Goal: Task Accomplishment & Management: Use online tool/utility

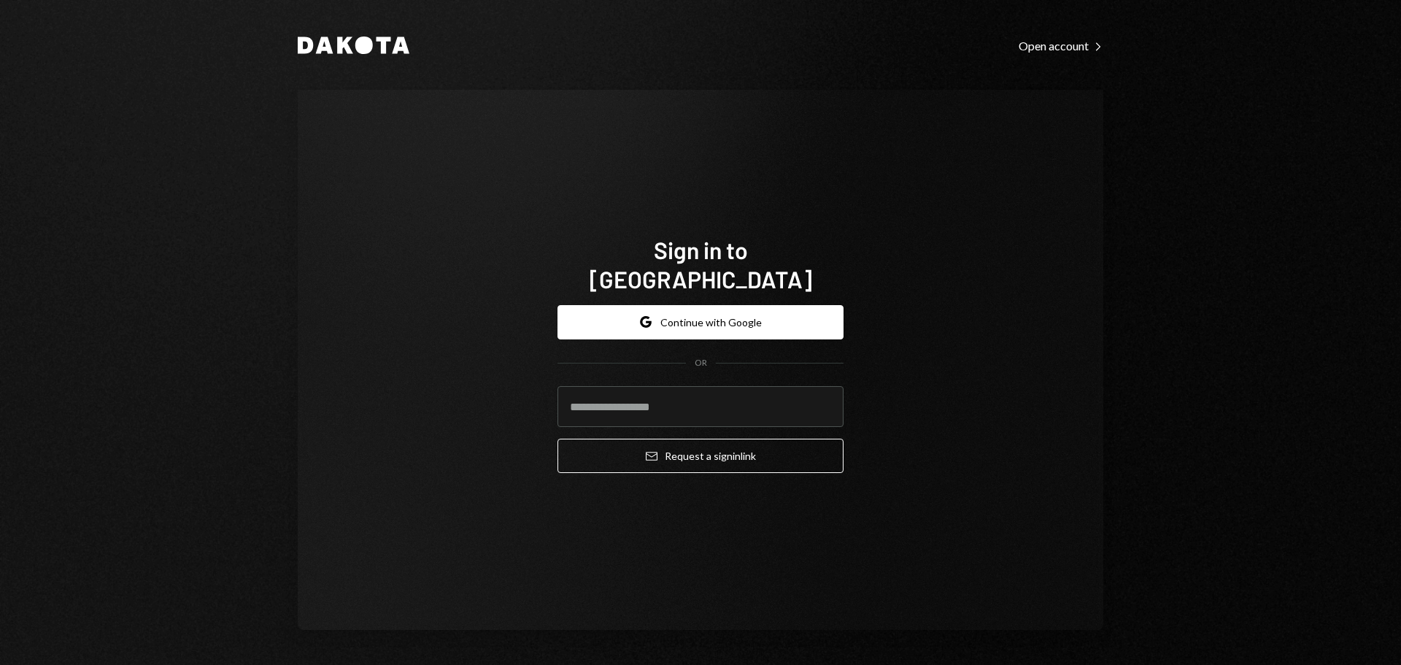
type input "**********"
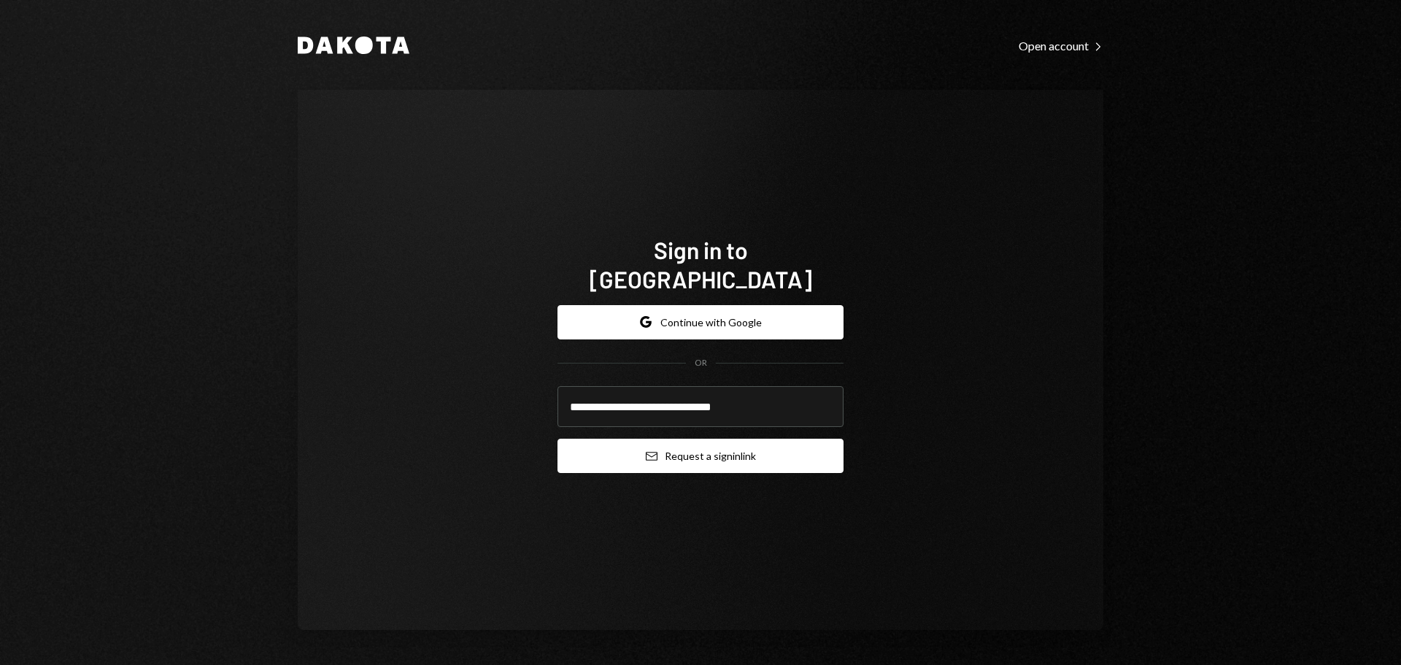
click at [638, 438] on button "Email Request a sign in link" at bounding box center [700, 455] width 286 height 34
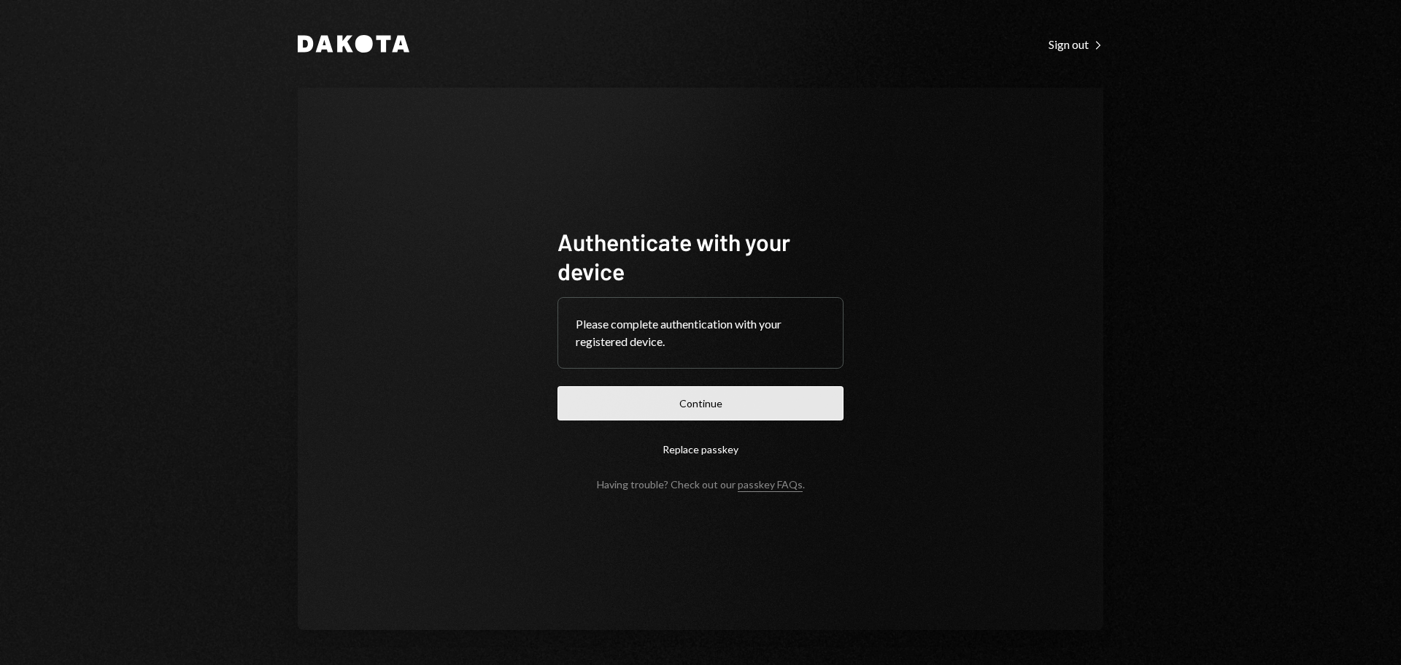
click at [709, 409] on button "Continue" at bounding box center [700, 403] width 286 height 34
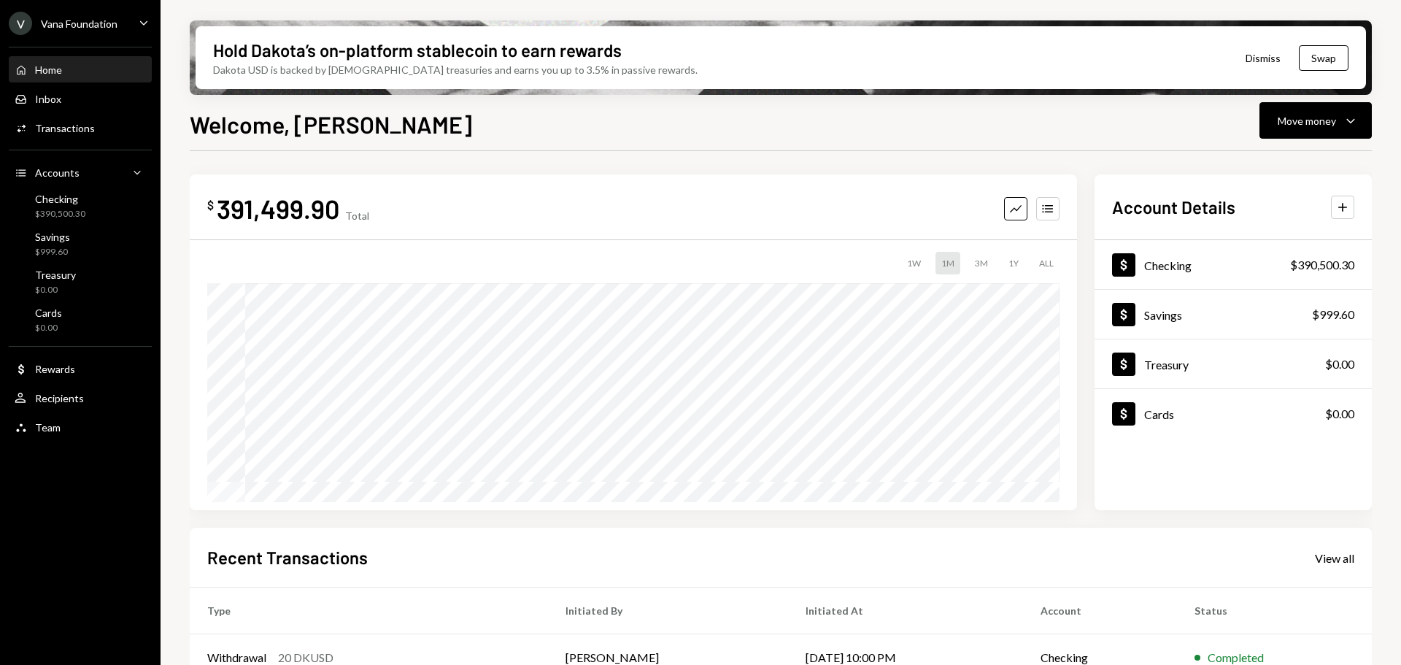
click at [103, 26] on div "Vana Foundation" at bounding box center [79, 24] width 77 height 12
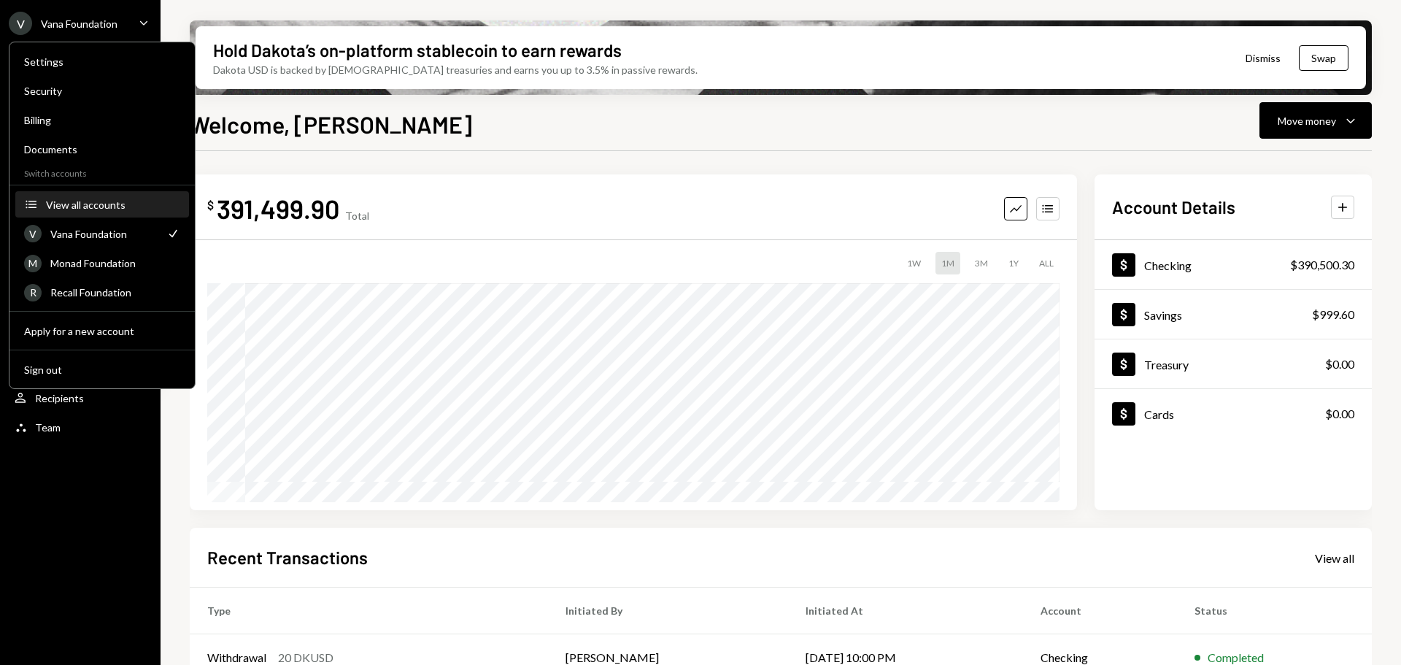
click at [79, 204] on div "View all accounts" at bounding box center [113, 204] width 134 height 12
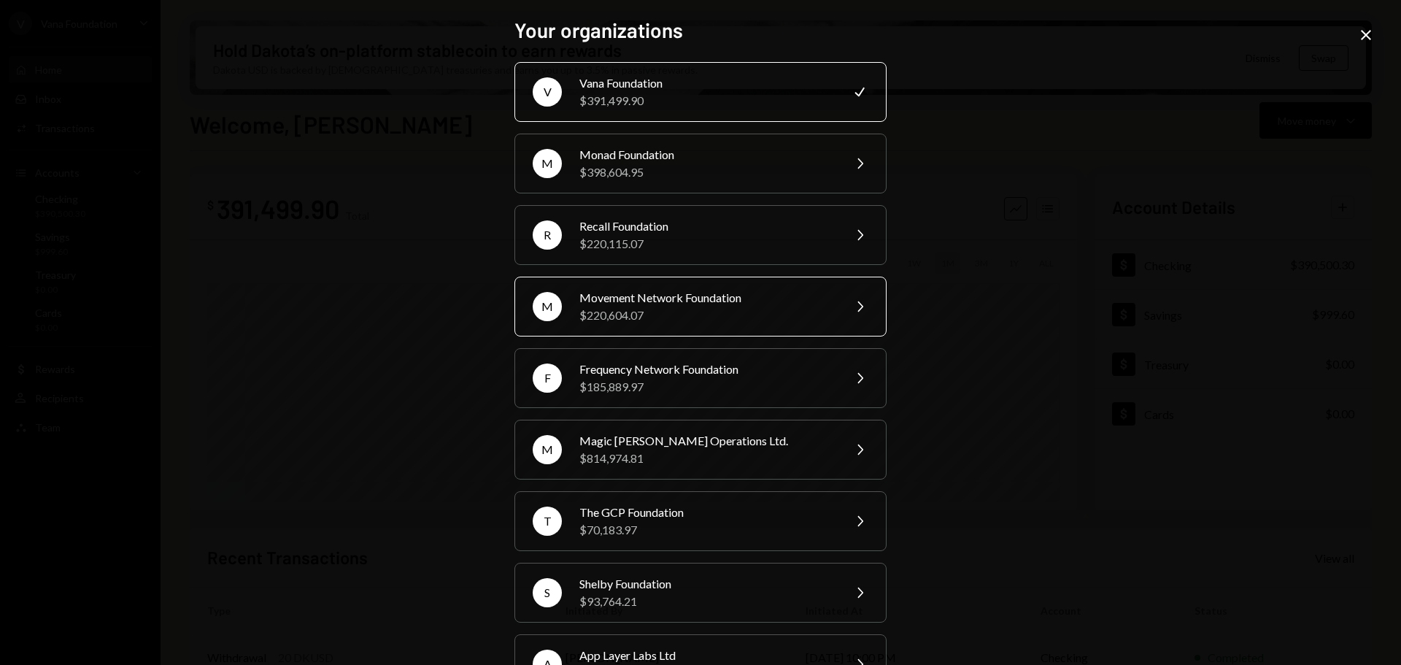
click at [653, 319] on div "$220,604.07" at bounding box center [706, 315] width 254 height 18
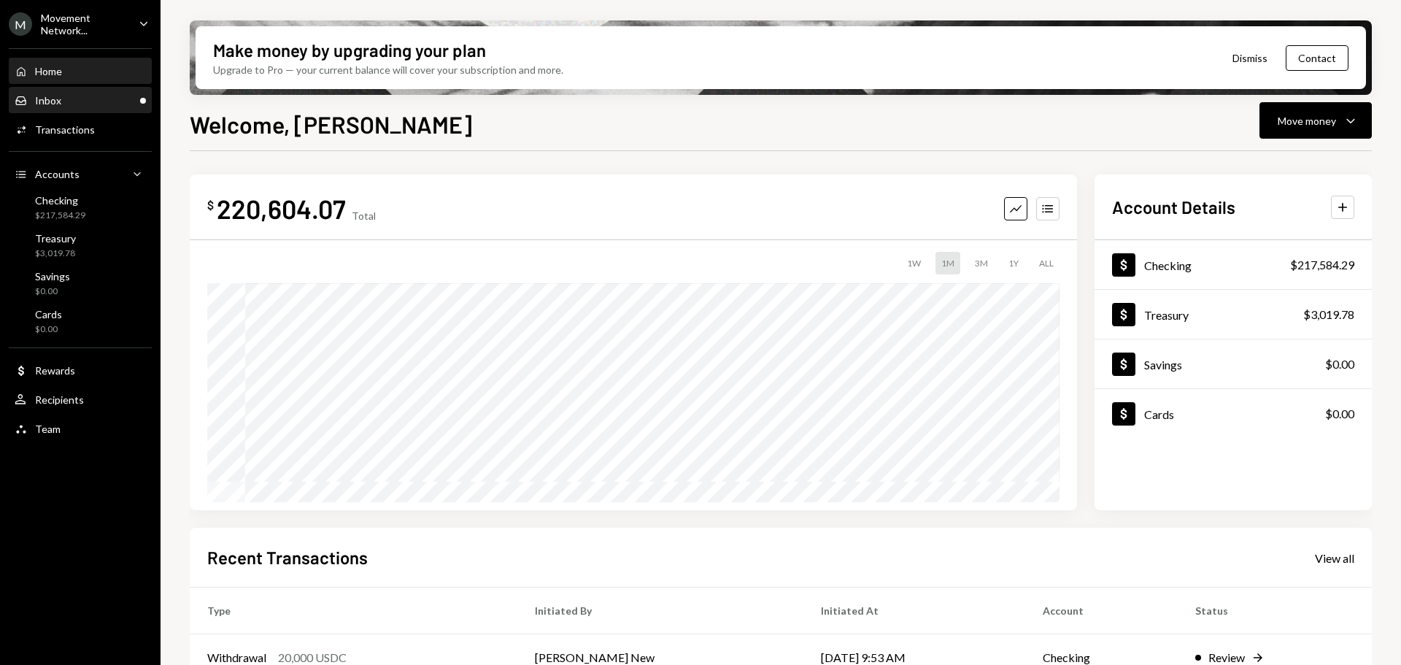
click at [67, 99] on div "Inbox Inbox" at bounding box center [80, 100] width 131 height 13
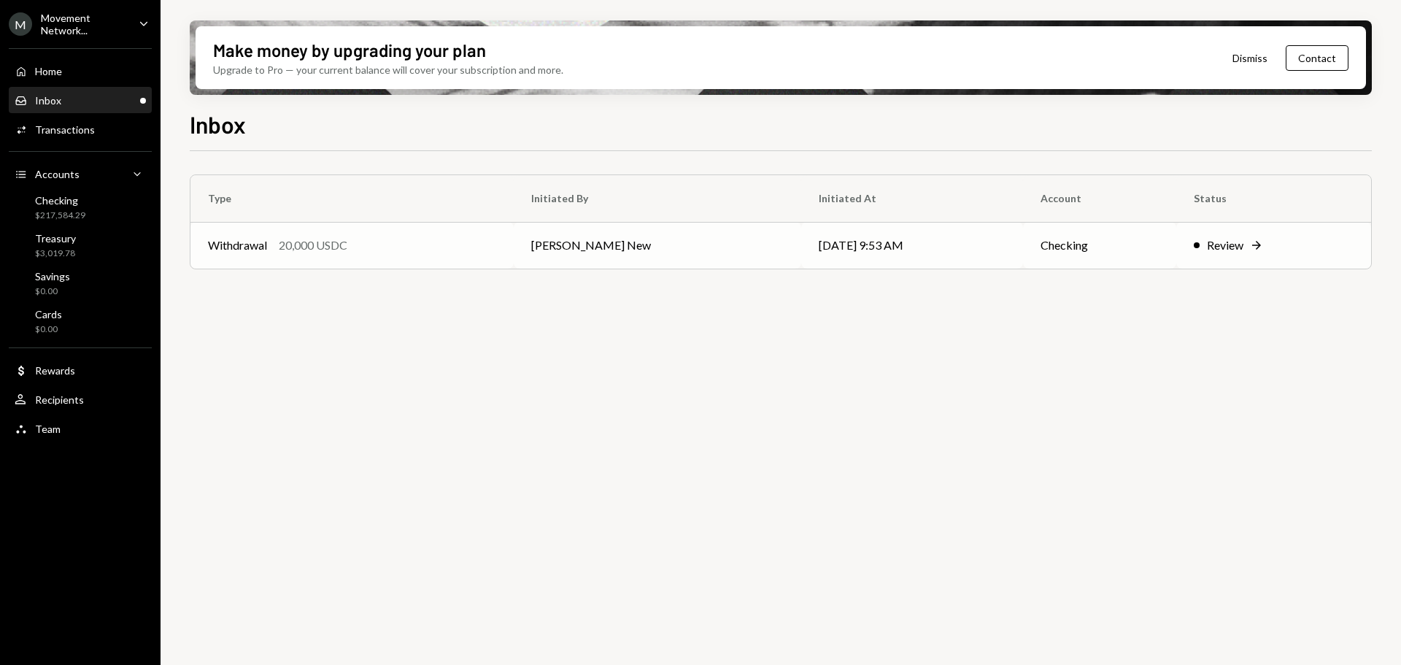
click at [420, 251] on div "Withdrawal 20,000 USDC" at bounding box center [352, 245] width 288 height 18
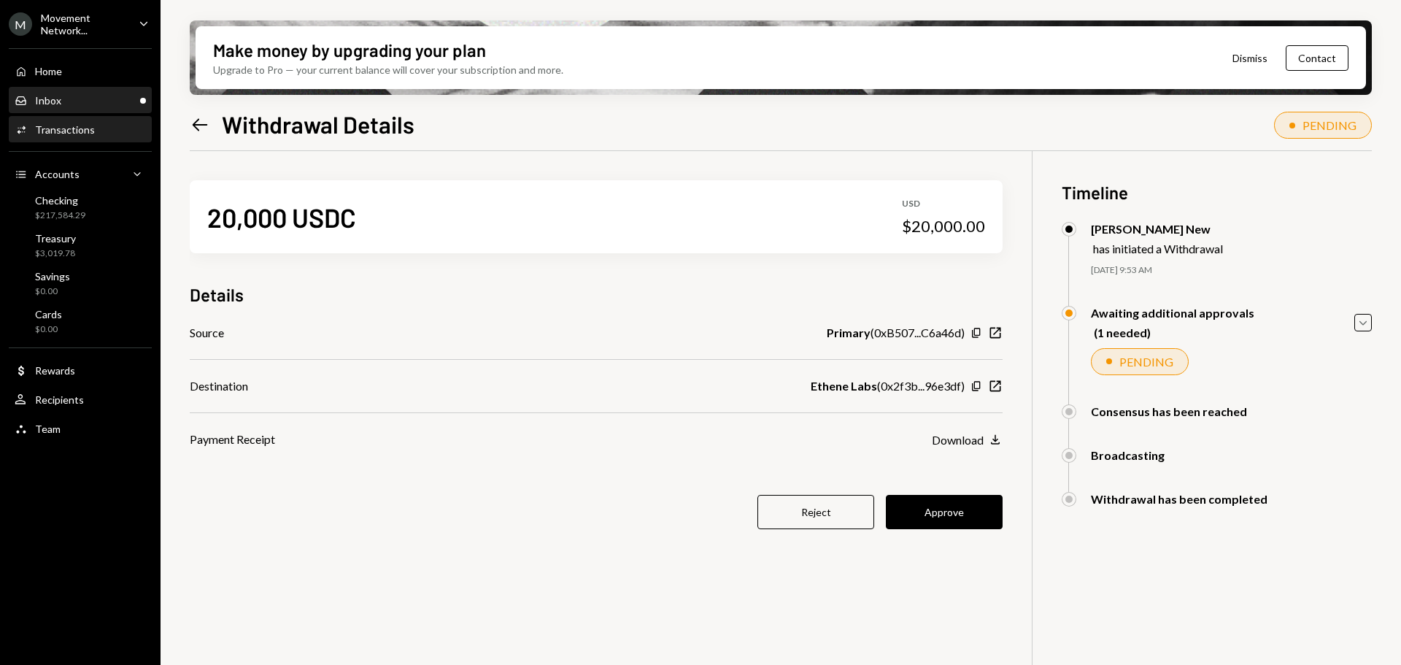
click at [76, 93] on div "Inbox Inbox" at bounding box center [80, 100] width 131 height 25
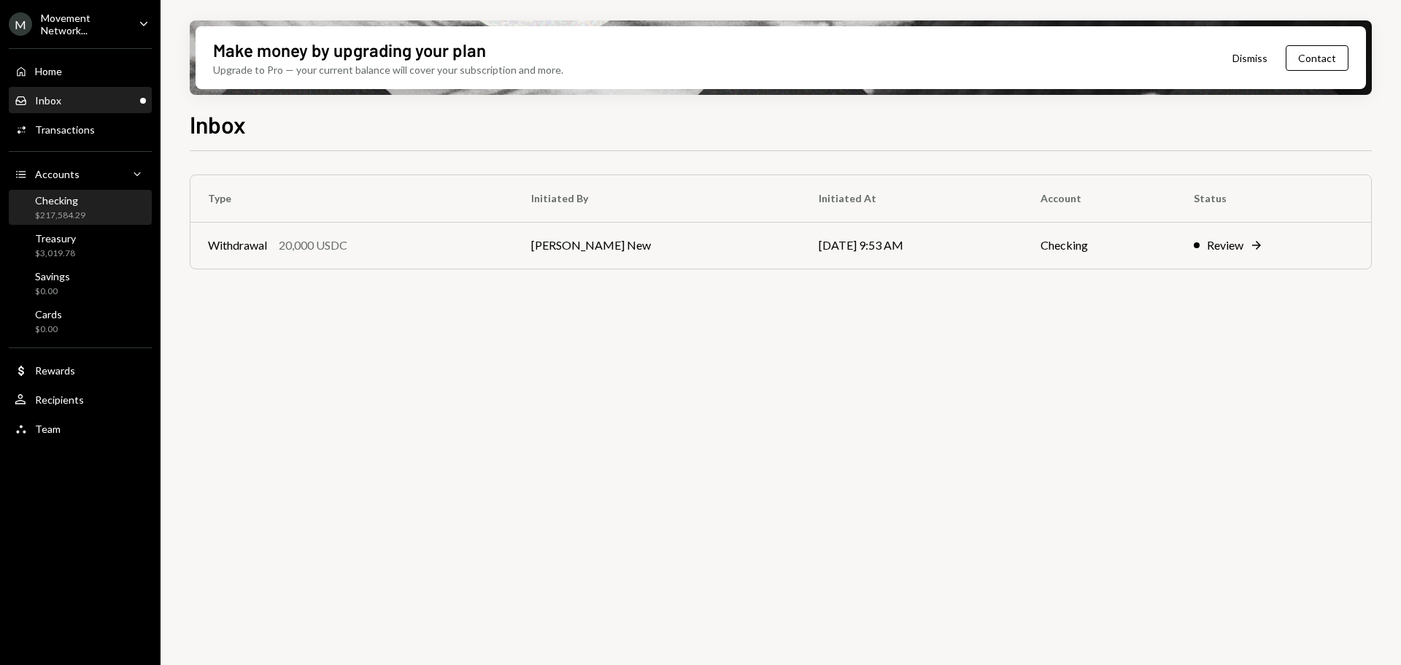
click at [98, 208] on div "Checking $217,584.29" at bounding box center [80, 208] width 131 height 28
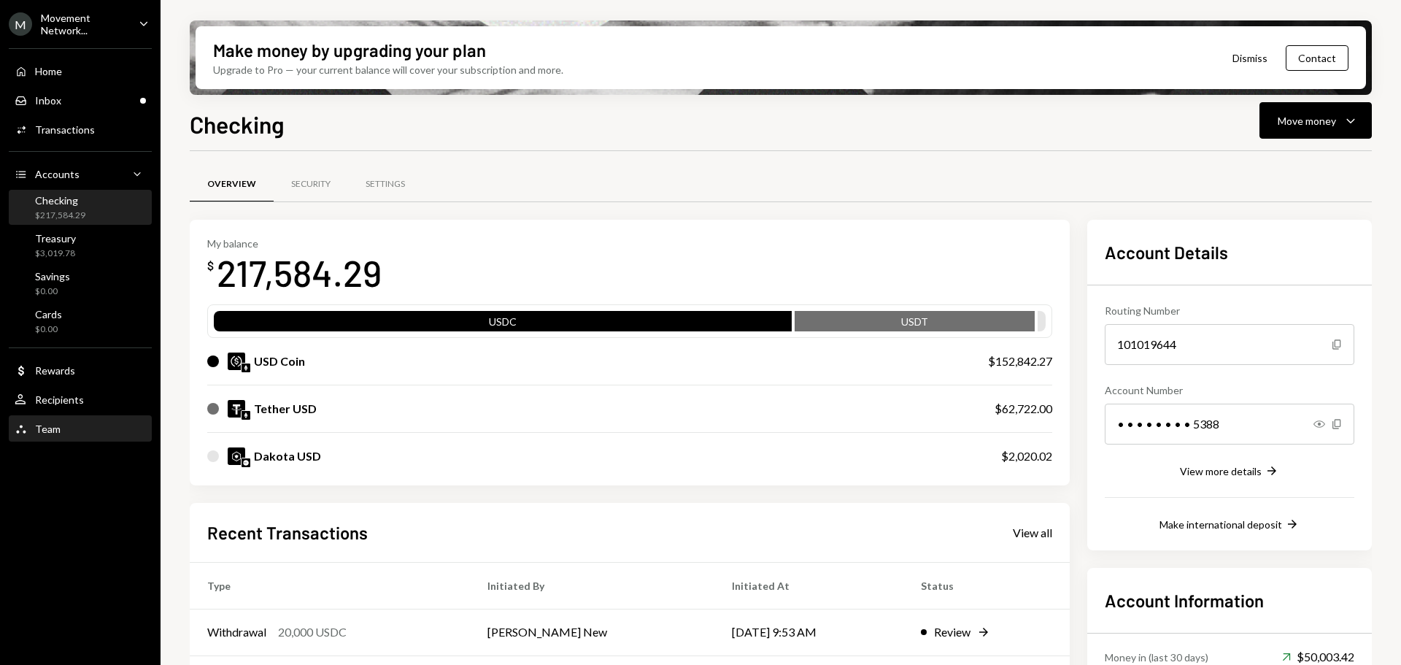
click at [61, 428] on div "Team Team" at bounding box center [80, 428] width 131 height 13
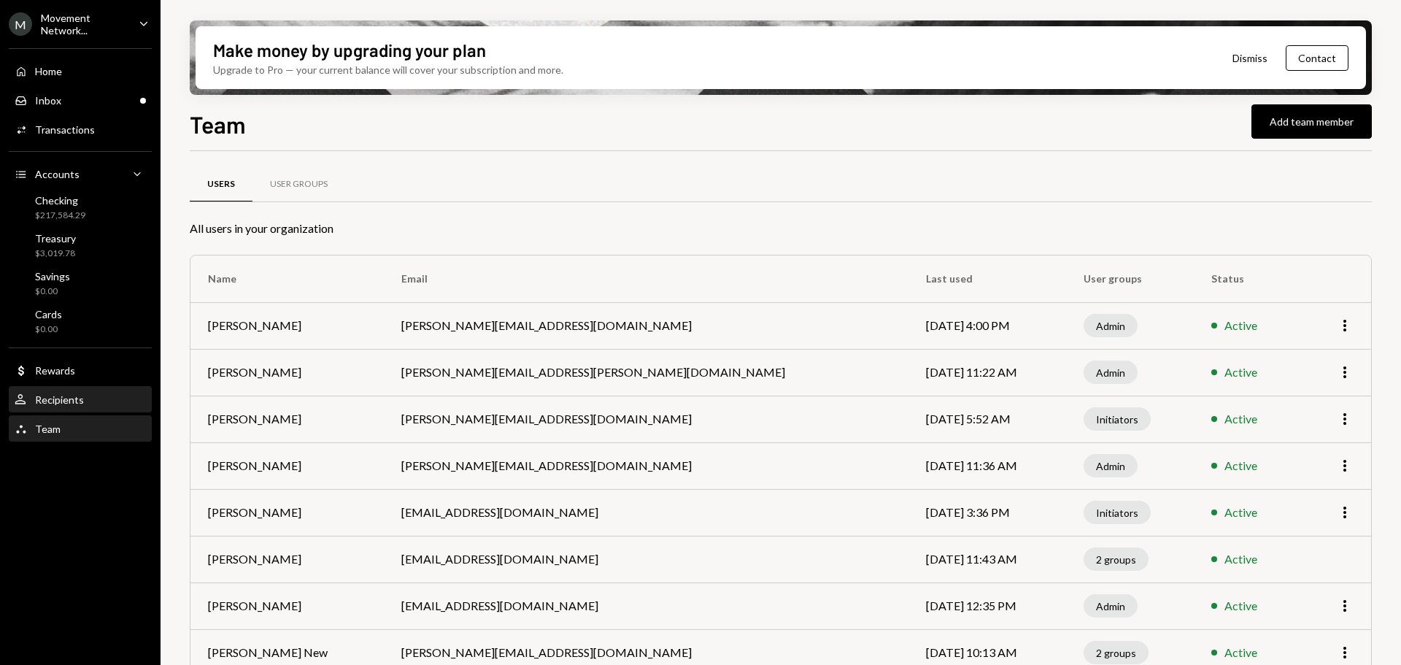
click at [64, 401] on div "Recipients" at bounding box center [59, 399] width 49 height 12
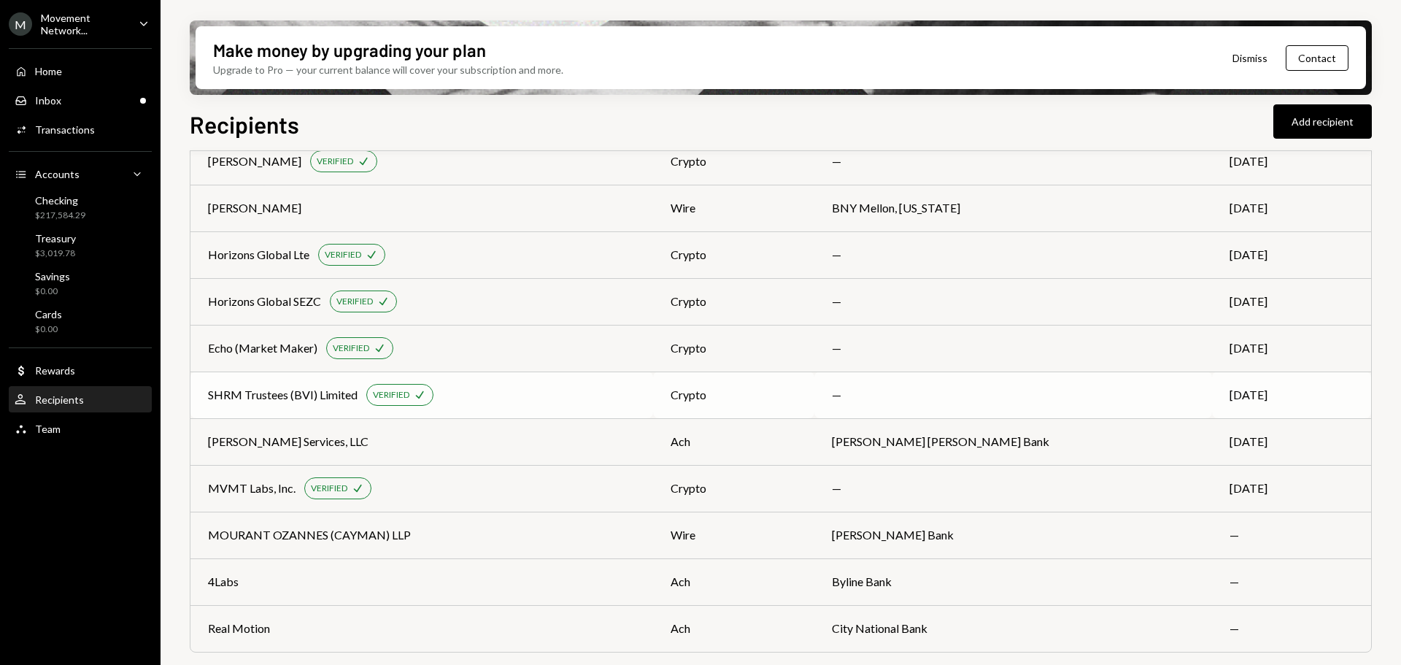
scroll to position [109, 0]
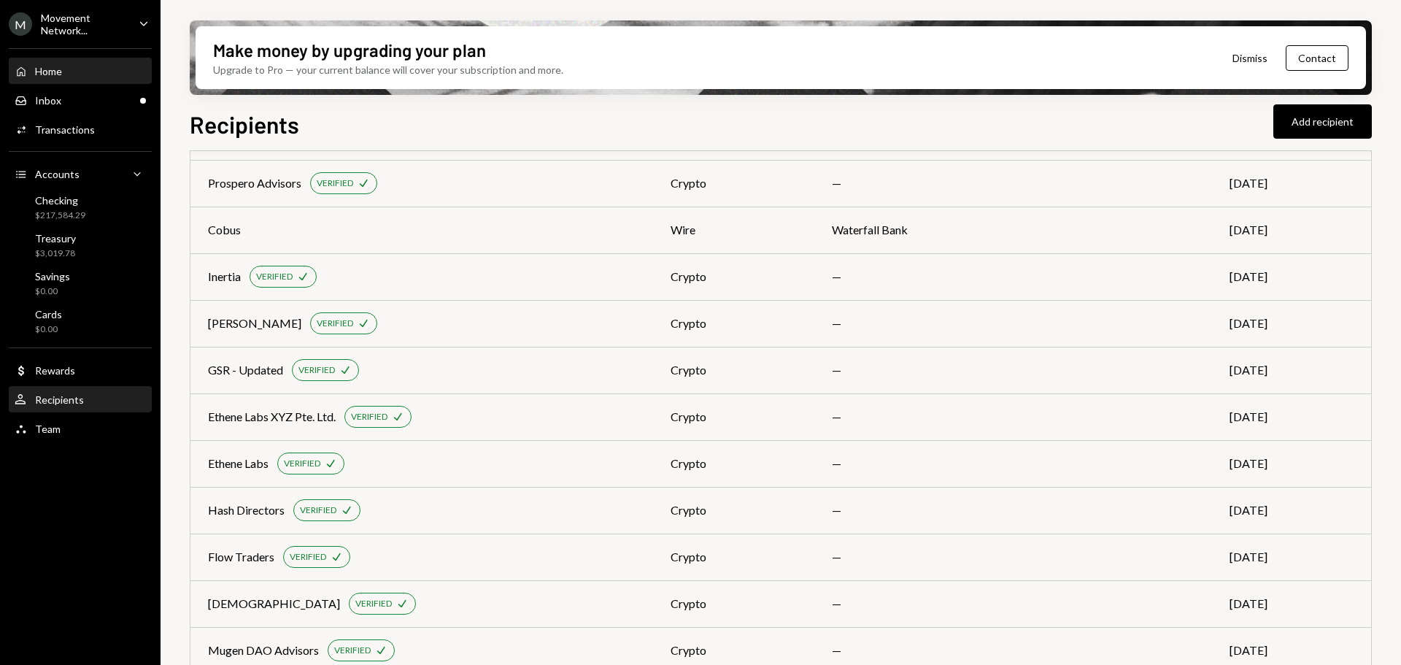
click at [45, 74] on div "Home" at bounding box center [48, 71] width 27 height 12
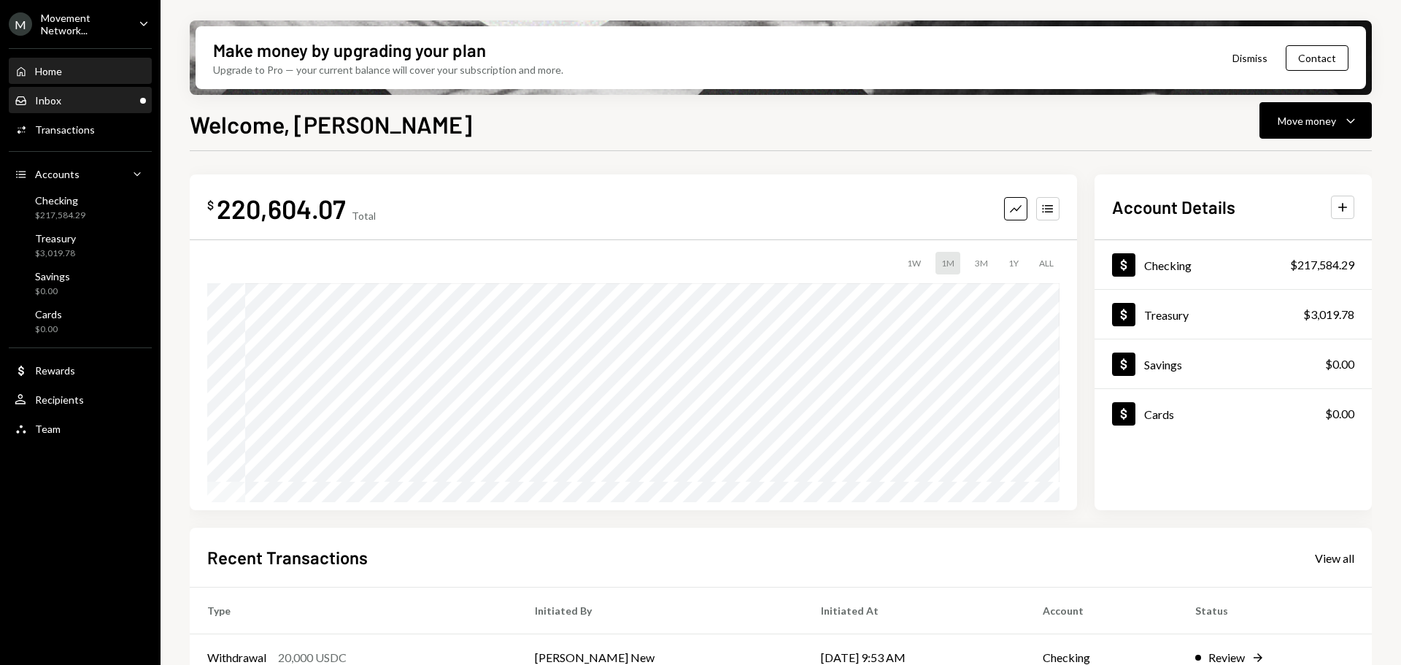
click at [63, 98] on div "Inbox Inbox" at bounding box center [80, 100] width 131 height 13
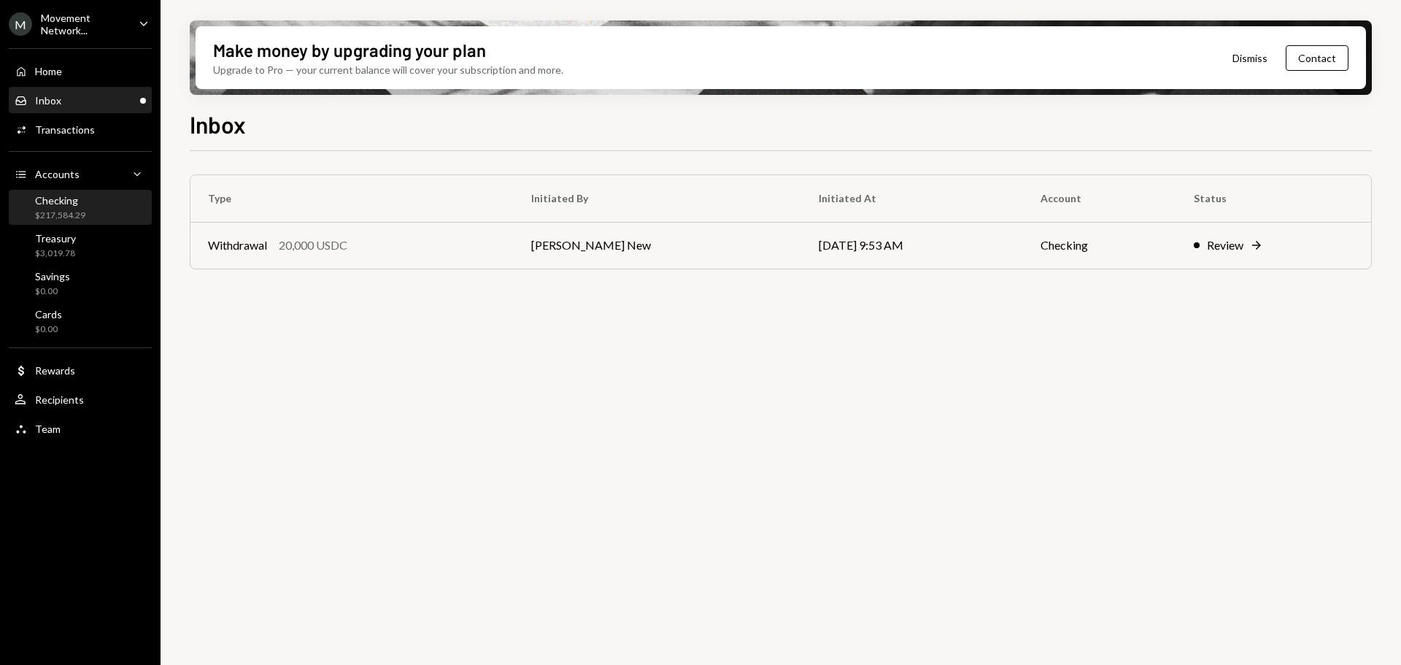
click at [77, 209] on div "$217,584.29" at bounding box center [60, 215] width 50 height 12
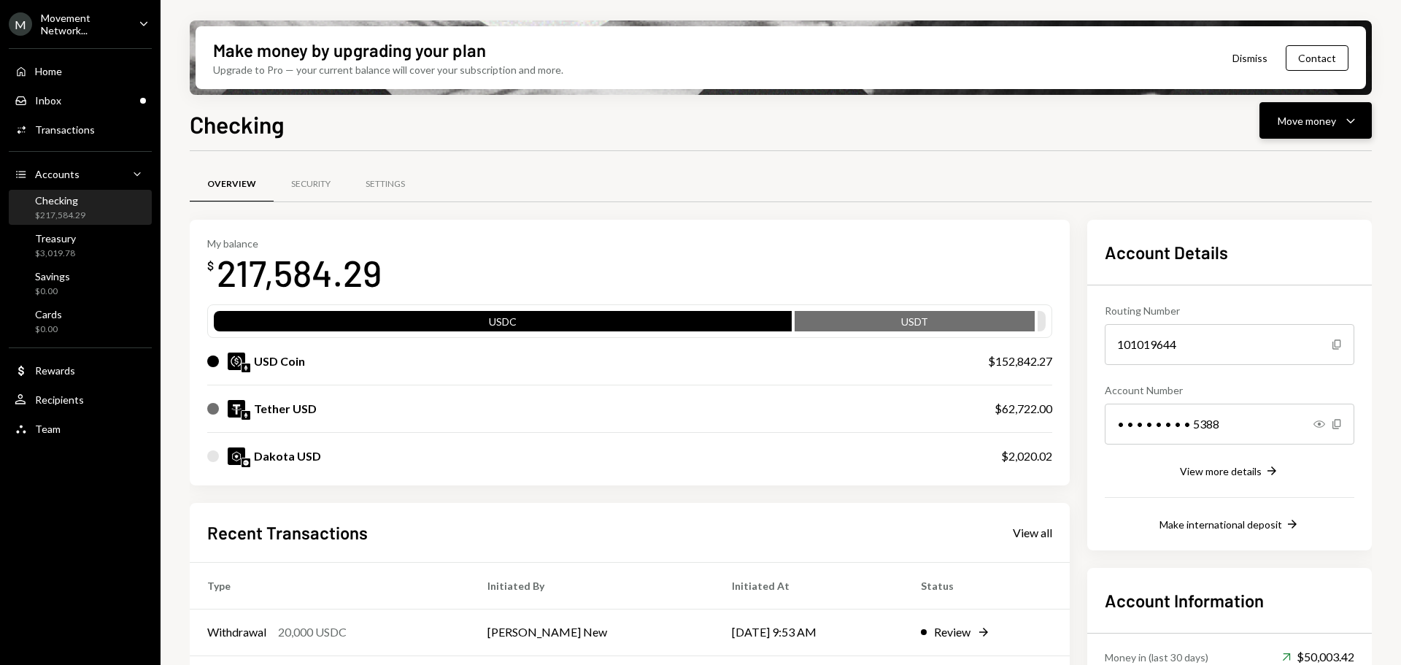
click at [1330, 118] on div "Move money" at bounding box center [1306, 120] width 58 height 15
click at [1280, 230] on div "Deposit" at bounding box center [1303, 229] width 106 height 15
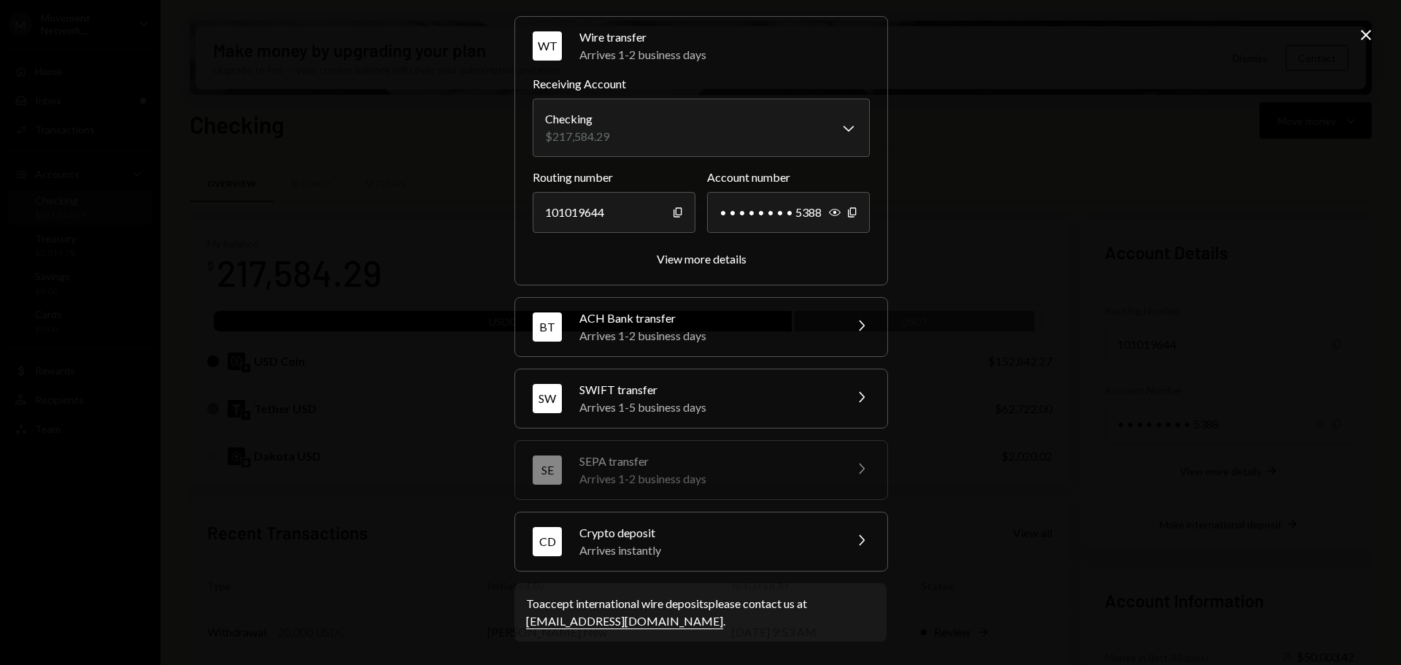
click at [756, 554] on div "Arrives instantly" at bounding box center [706, 550] width 255 height 18
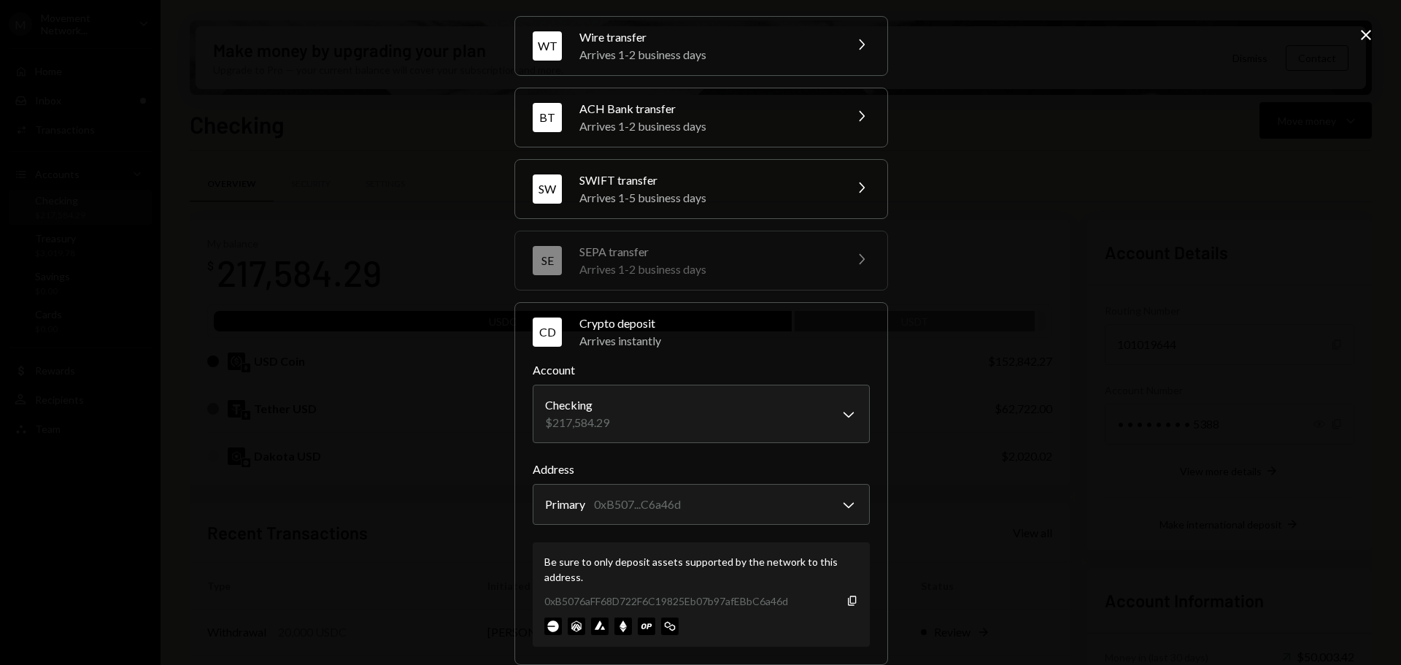
scroll to position [139, 0]
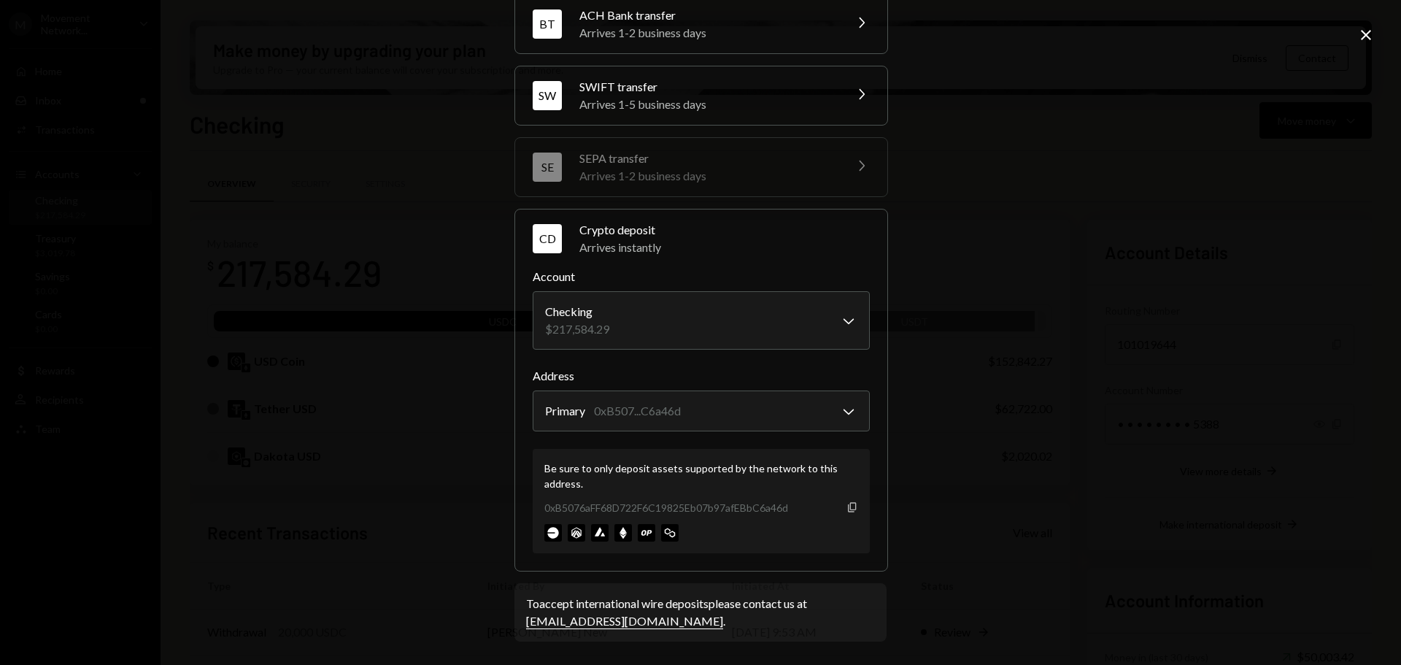
click at [846, 510] on icon "Copy" at bounding box center [852, 507] width 12 height 12
click at [849, 505] on icon "Copy" at bounding box center [852, 507] width 12 height 12
